Goal: Find specific page/section: Find specific page/section

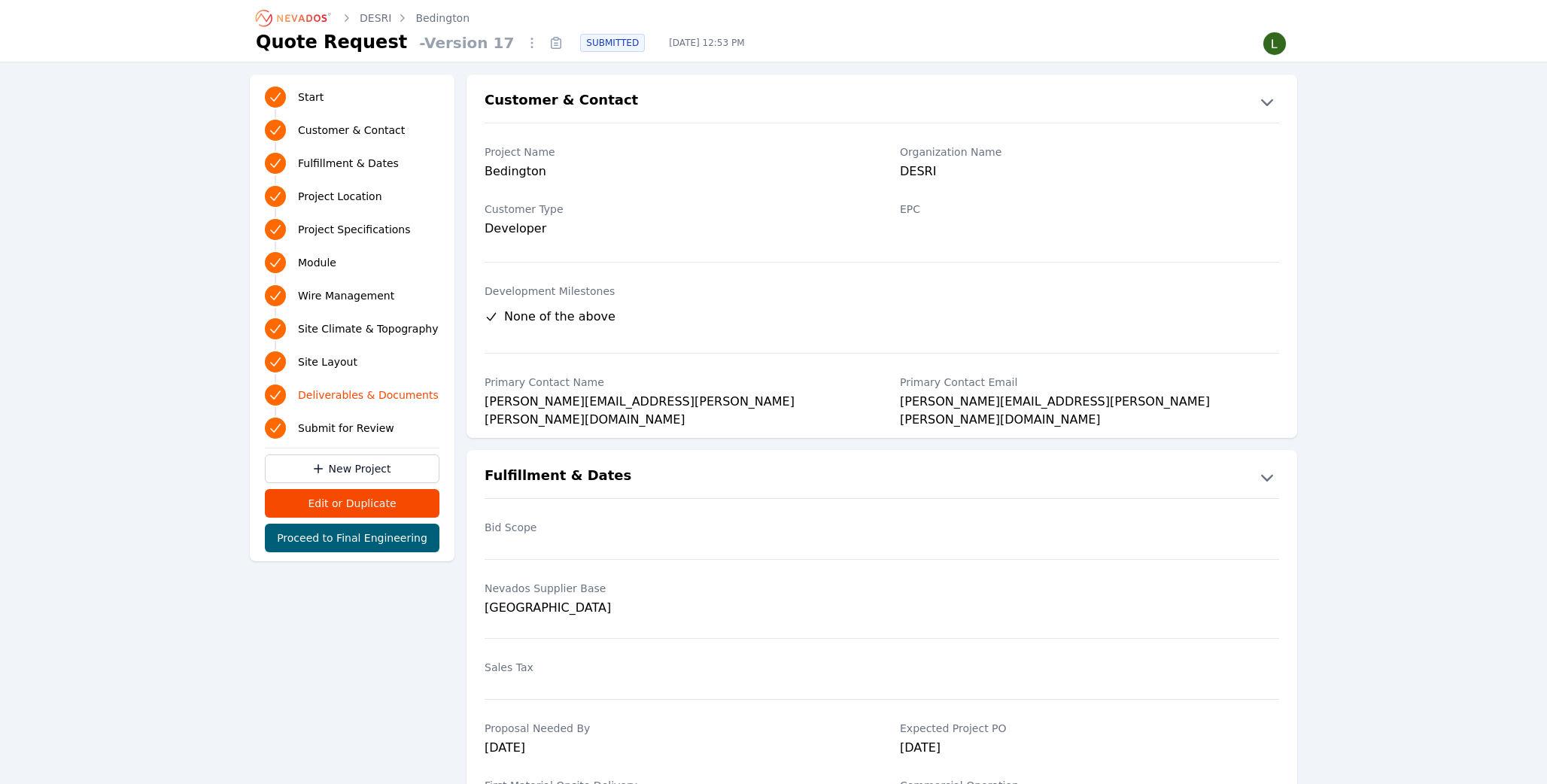
scroll to position [3228, 0]
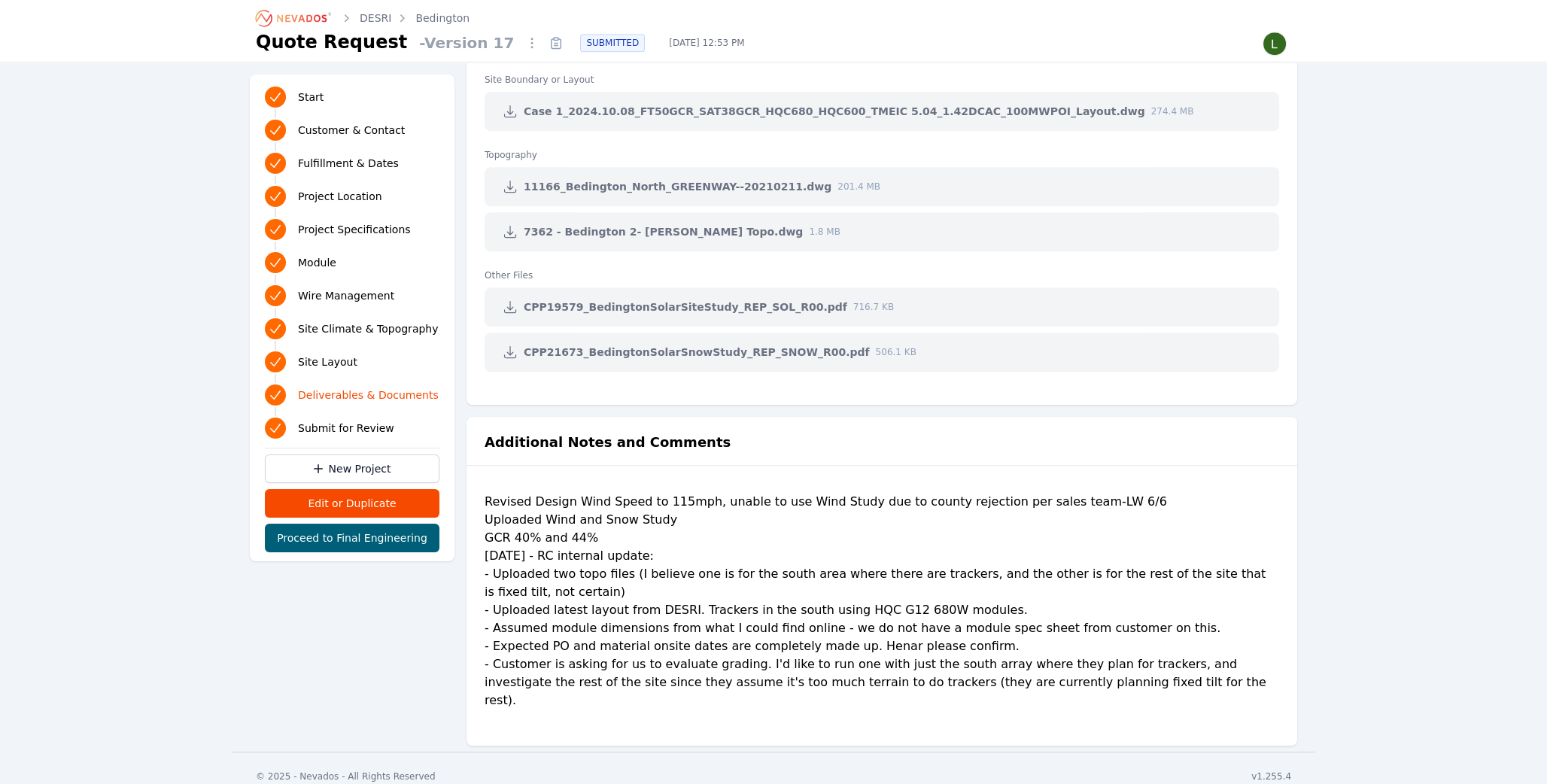
click at [321, 19] on icon "Breadcrumb" at bounding box center [294, 18] width 82 height 24
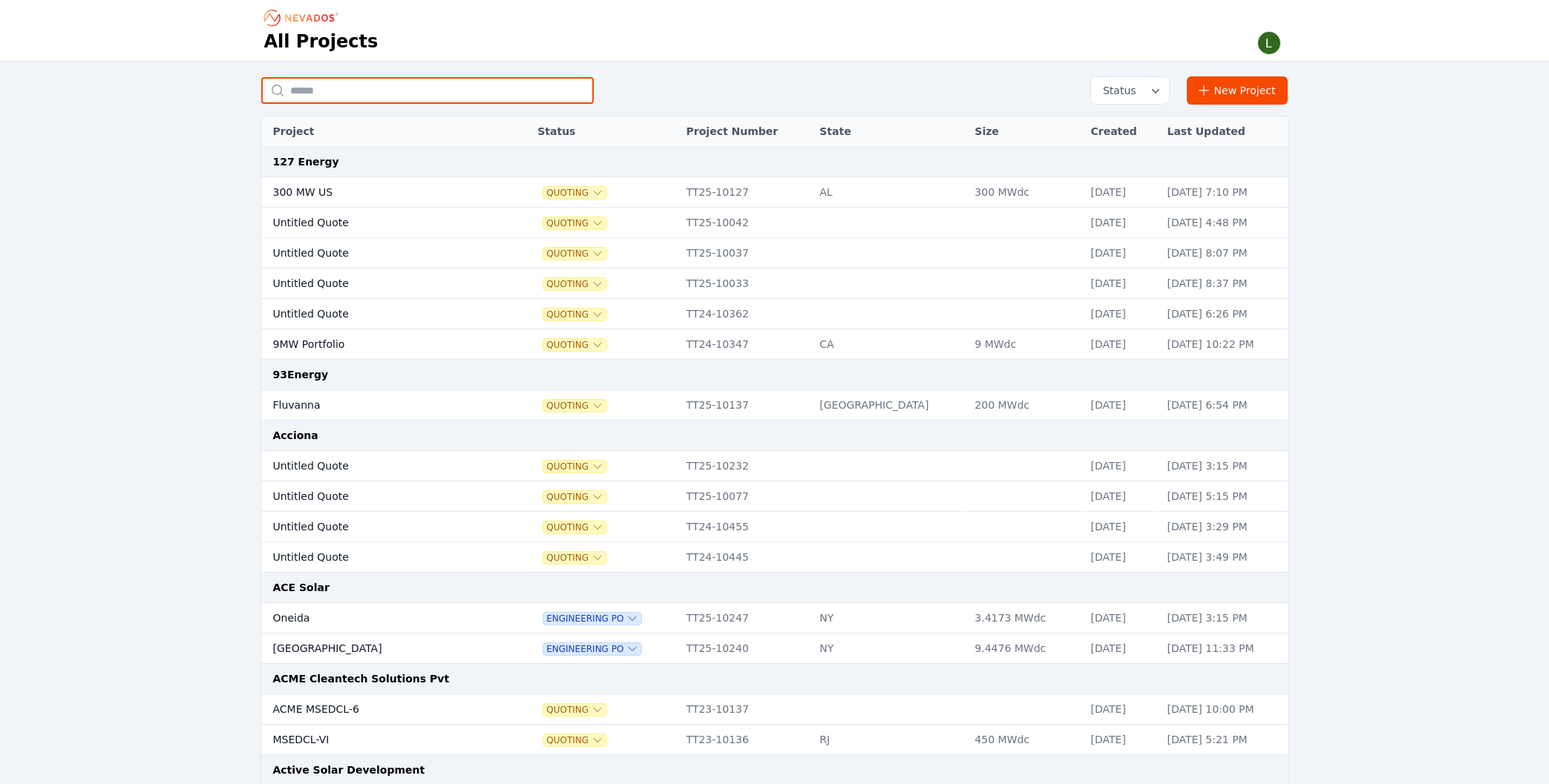
click at [445, 82] on input "text" at bounding box center [427, 91] width 332 height 26
type input "****"
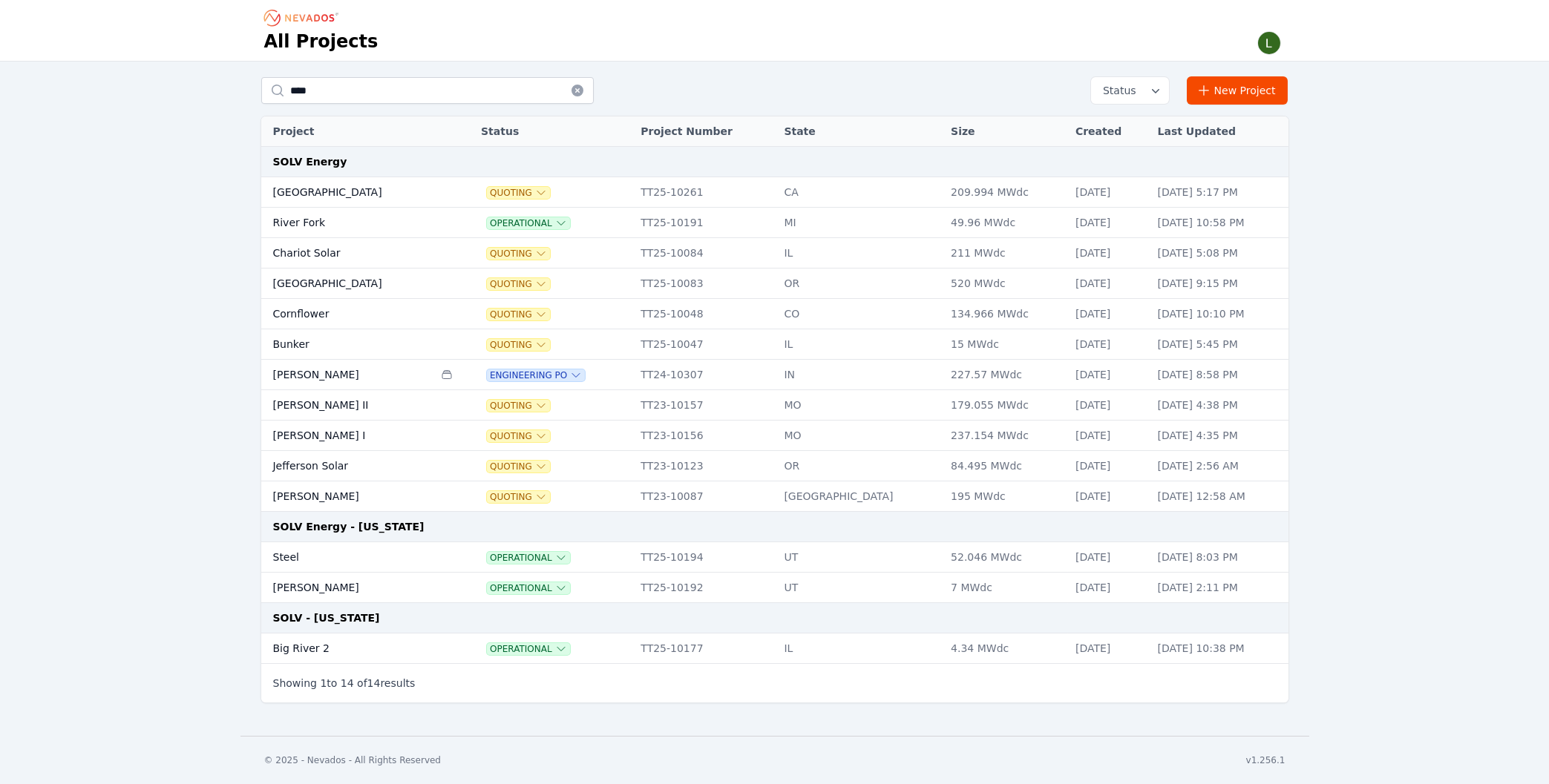
click at [291, 348] on td "Bunker" at bounding box center [347, 344] width 173 height 30
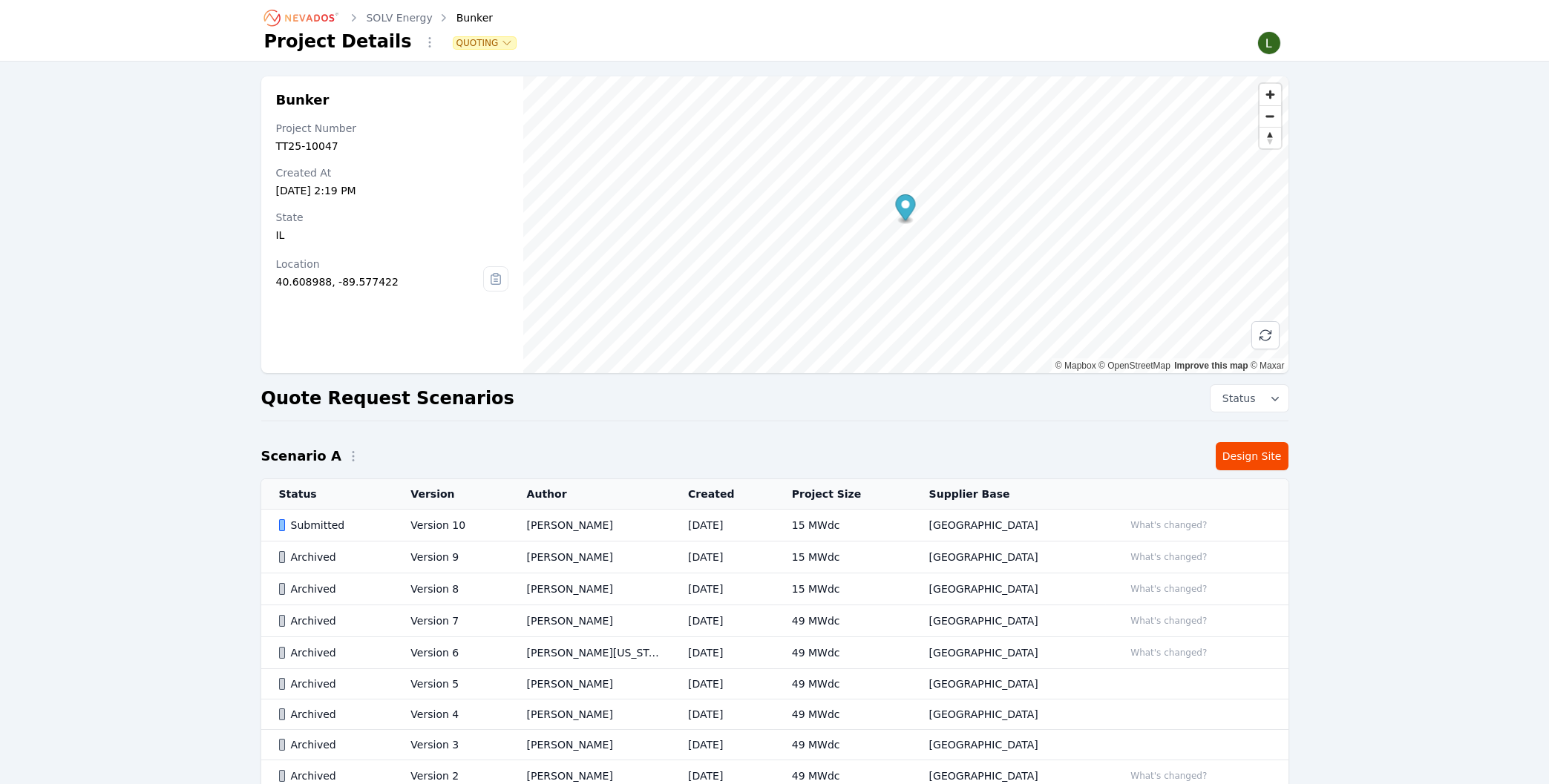
click at [425, 527] on td "Version 10" at bounding box center [450, 525] width 115 height 32
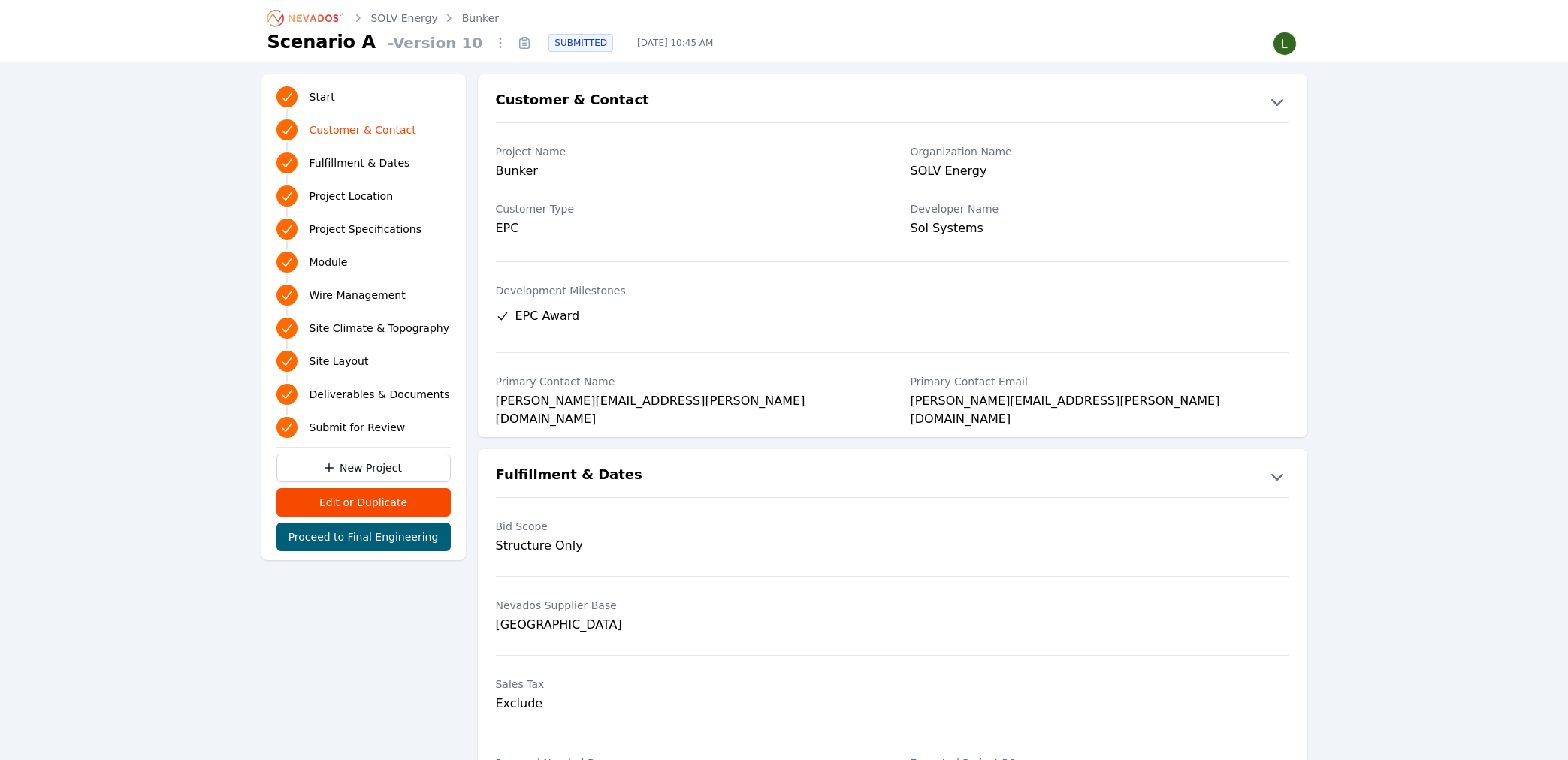
click at [512, 42] on icon at bounding box center [524, 42] width 24 height 24
click at [512, 47] on icon at bounding box center [524, 42] width 24 height 24
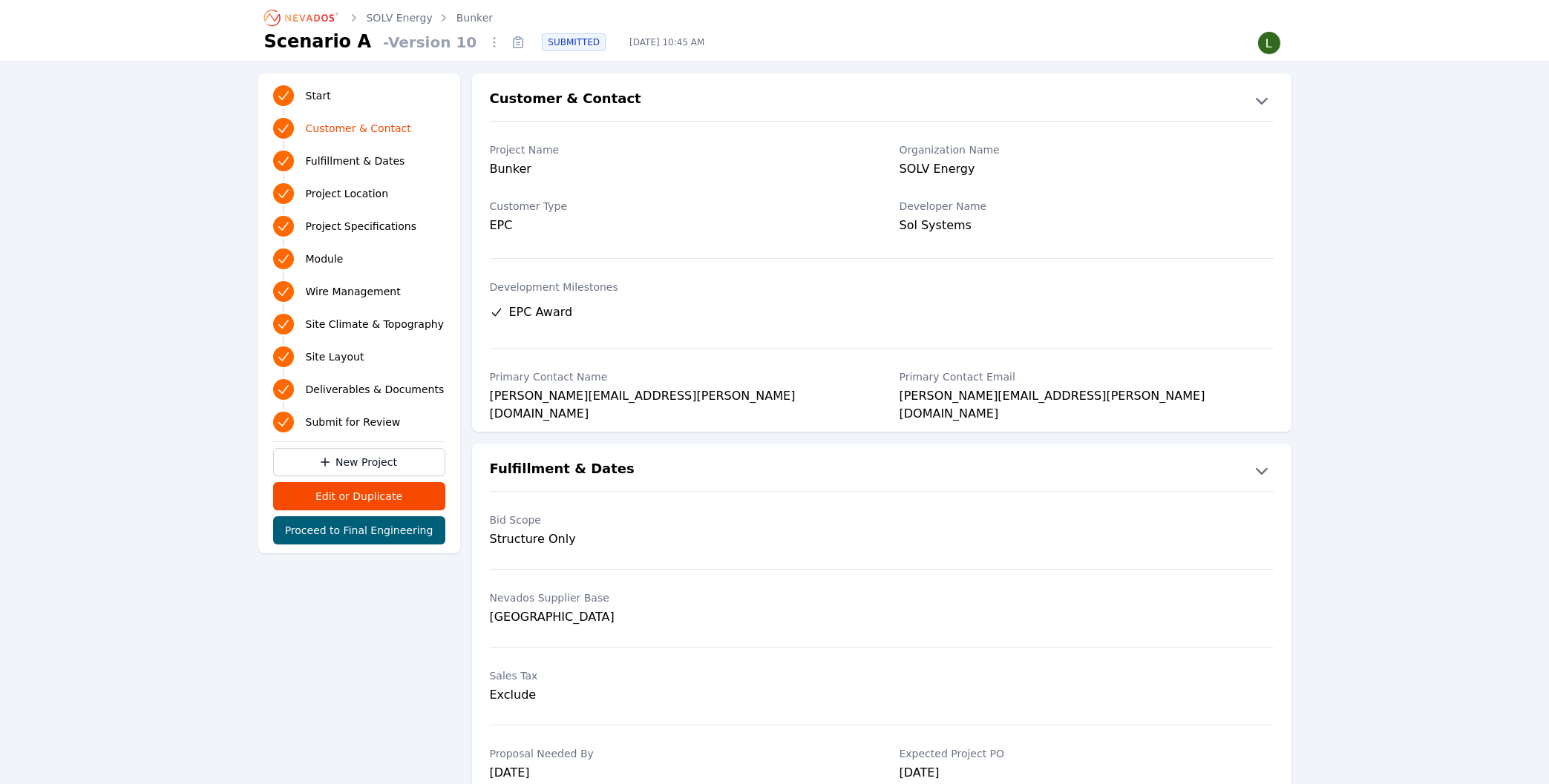
click at [324, 15] on icon "Breadcrumb" at bounding box center [309, 18] width 49 height 8
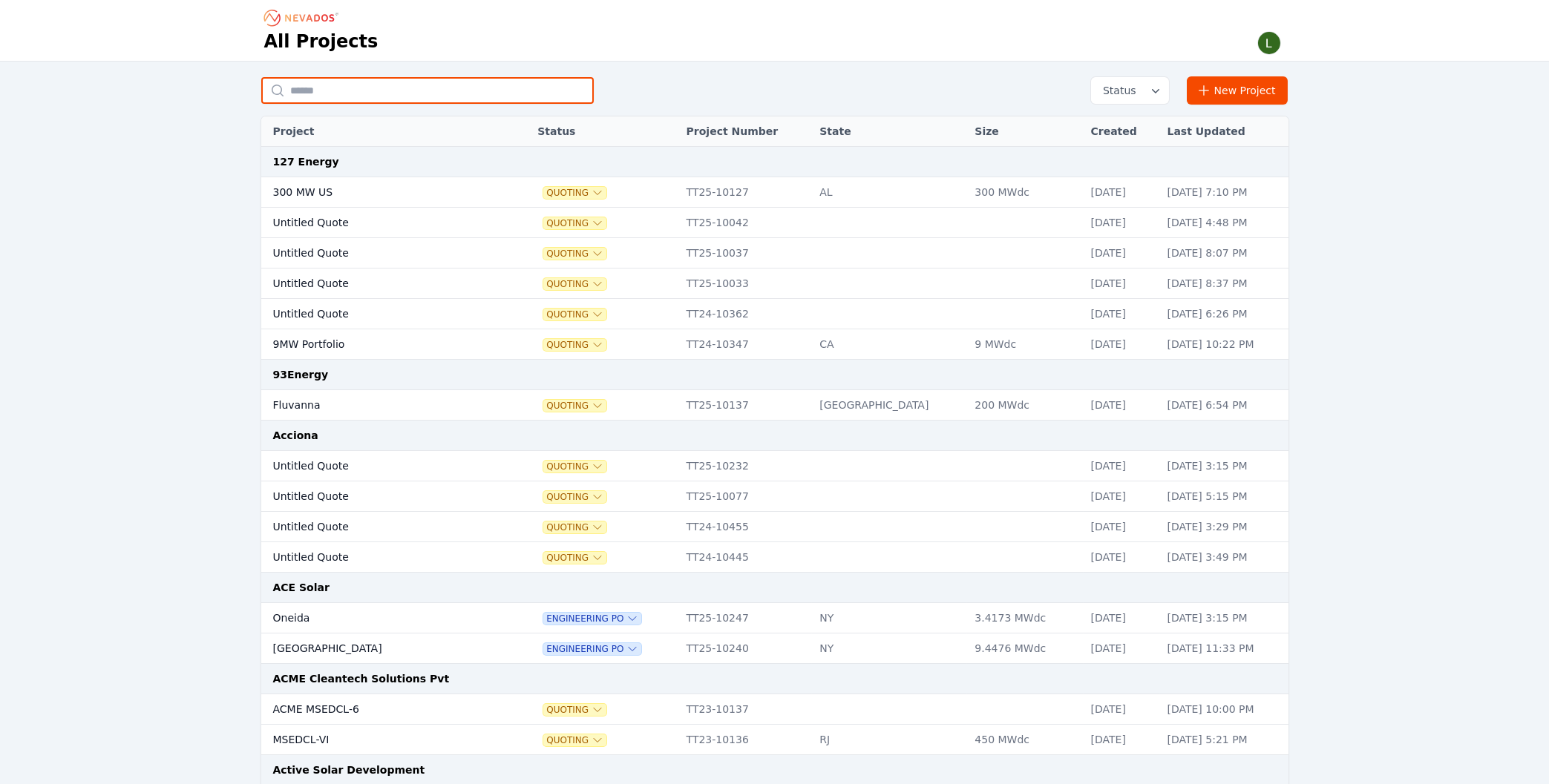
click at [456, 93] on input "text" at bounding box center [427, 91] width 332 height 26
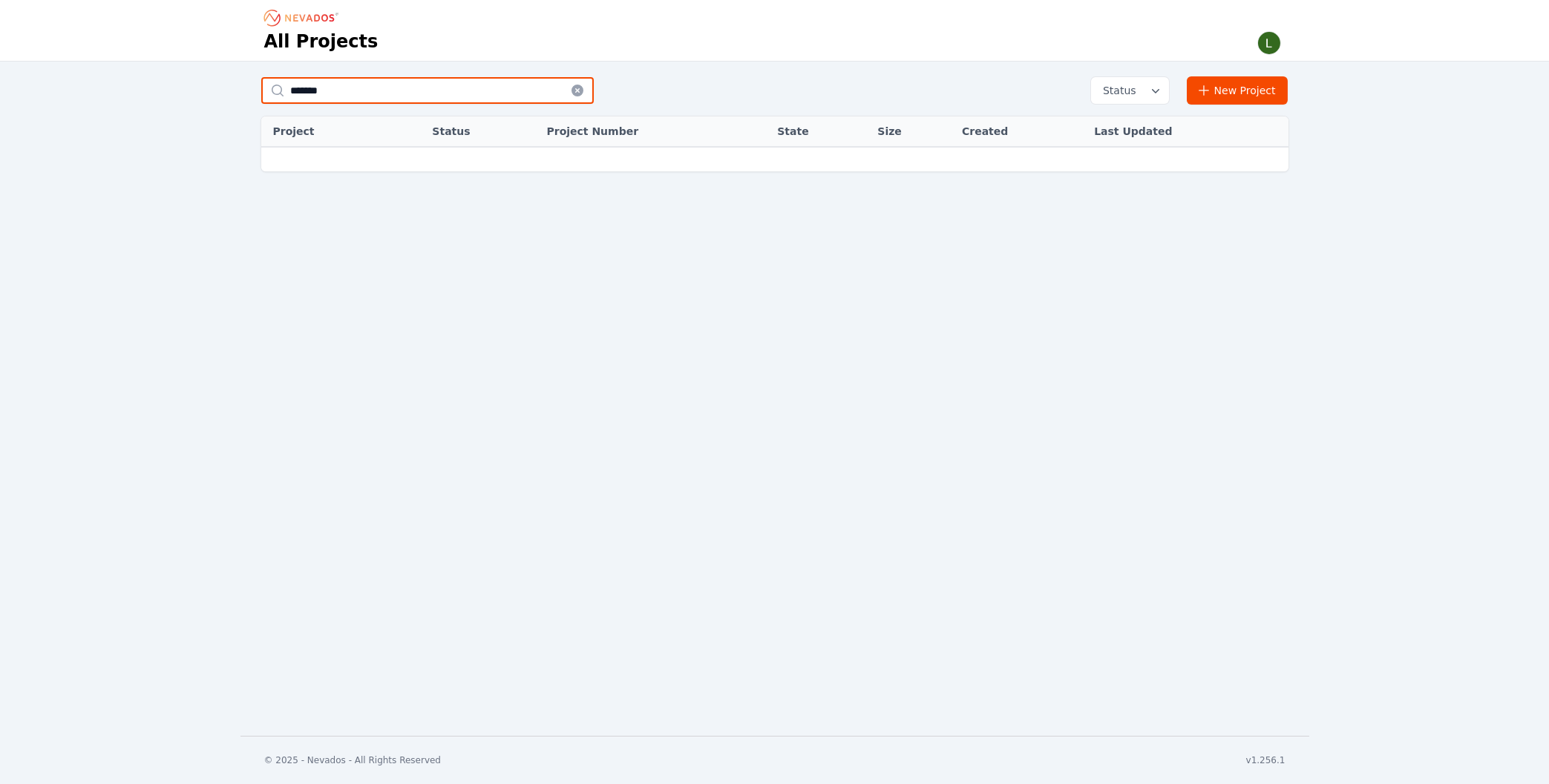
type input "******"
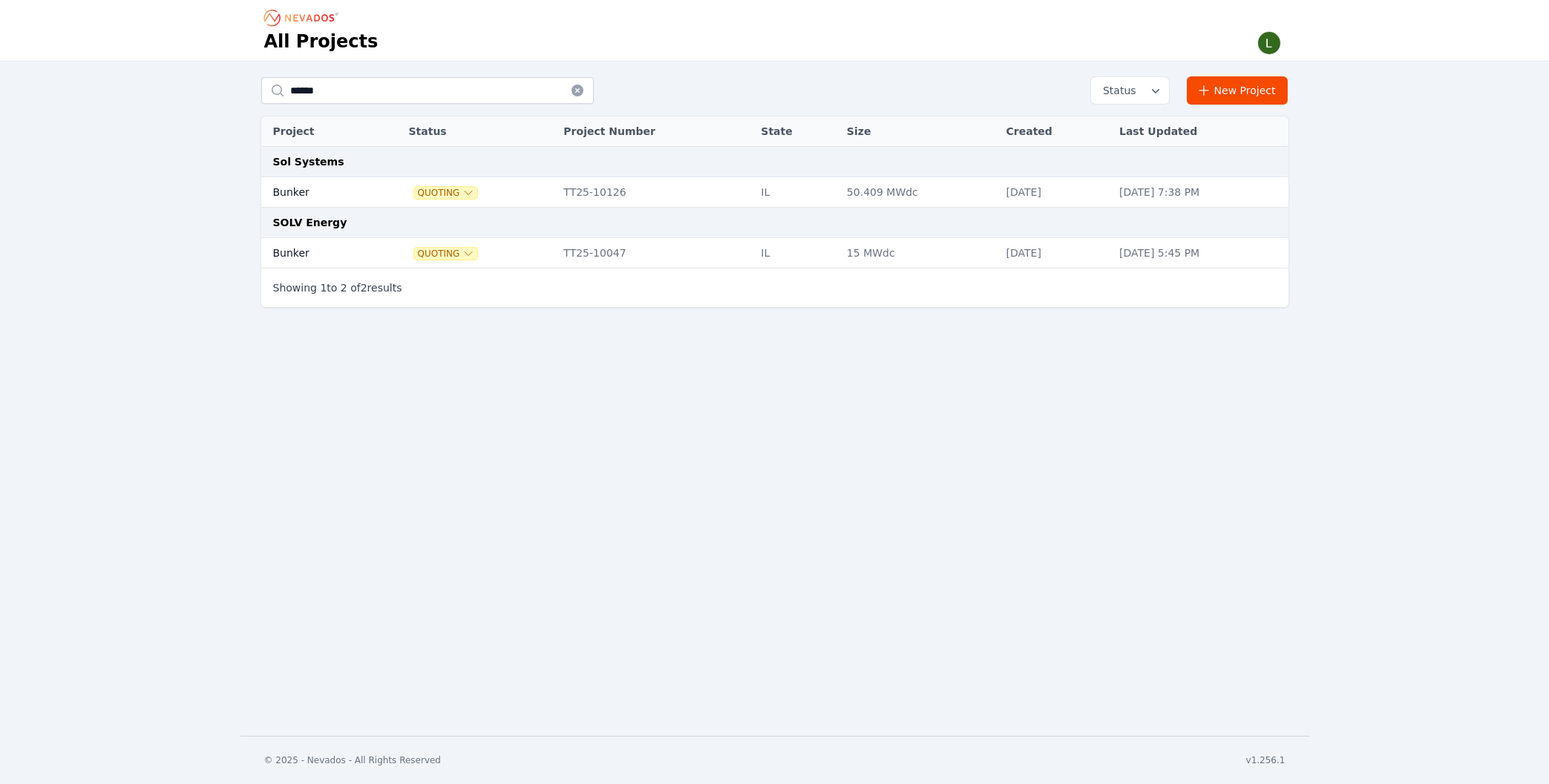
click at [295, 193] on td "Bunker" at bounding box center [318, 192] width 113 height 30
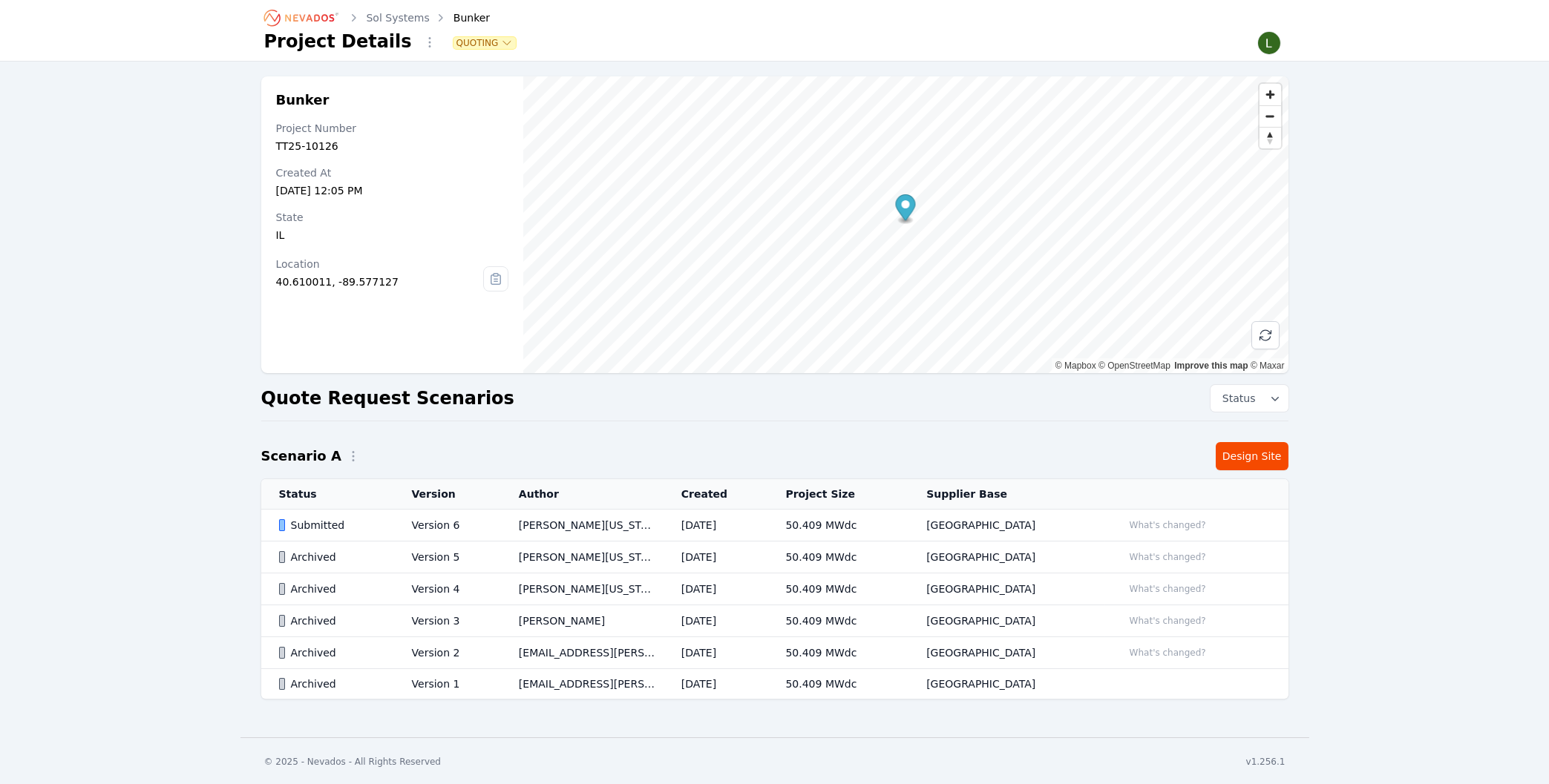
click at [555, 526] on td "[PERSON_NAME][US_STATE]" at bounding box center [583, 525] width 163 height 32
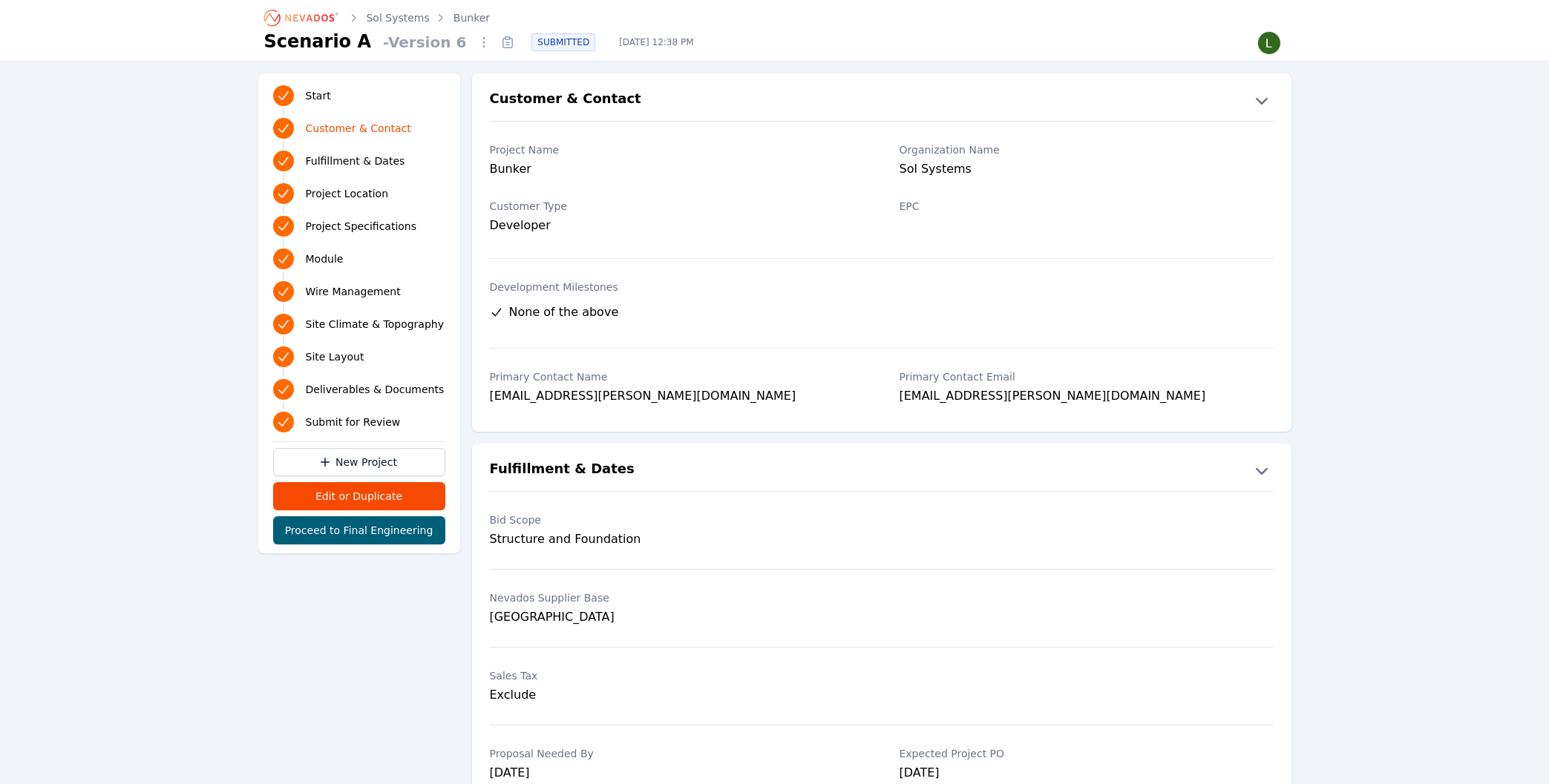
click at [503, 39] on icon at bounding box center [508, 43] width 9 height 9
